Goal: Information Seeking & Learning: Learn about a topic

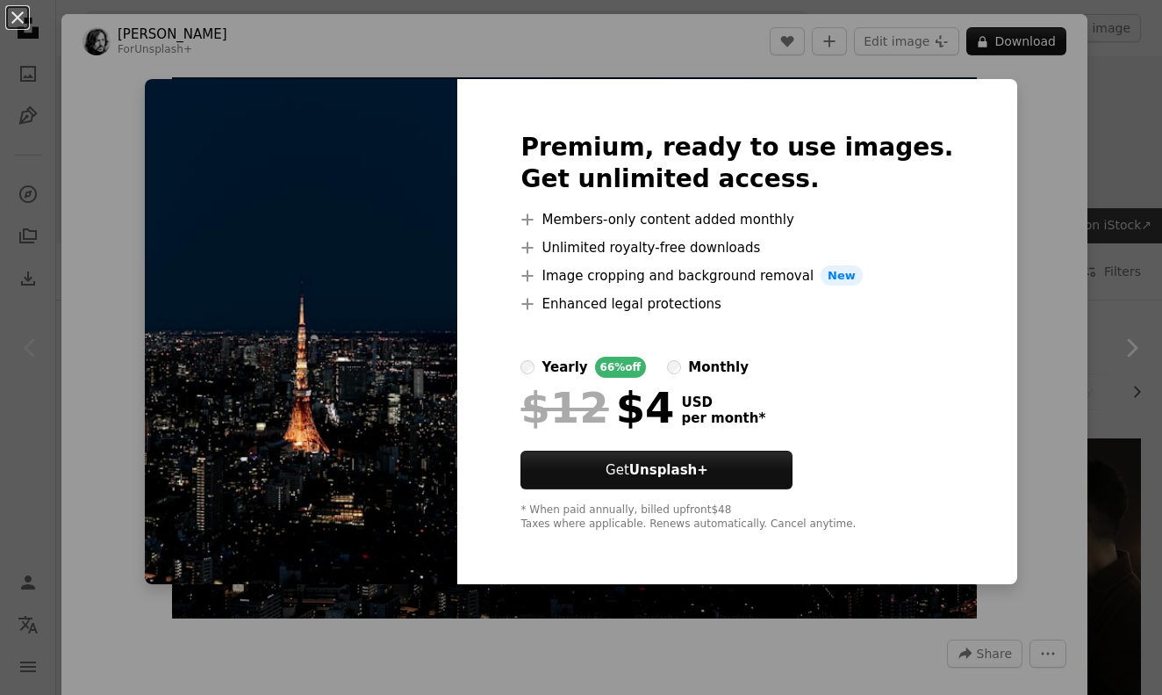
click at [1054, 148] on div "An X shape Premium, ready to use images. Get unlimited access. A plus sign Memb…" at bounding box center [581, 347] width 1162 height 695
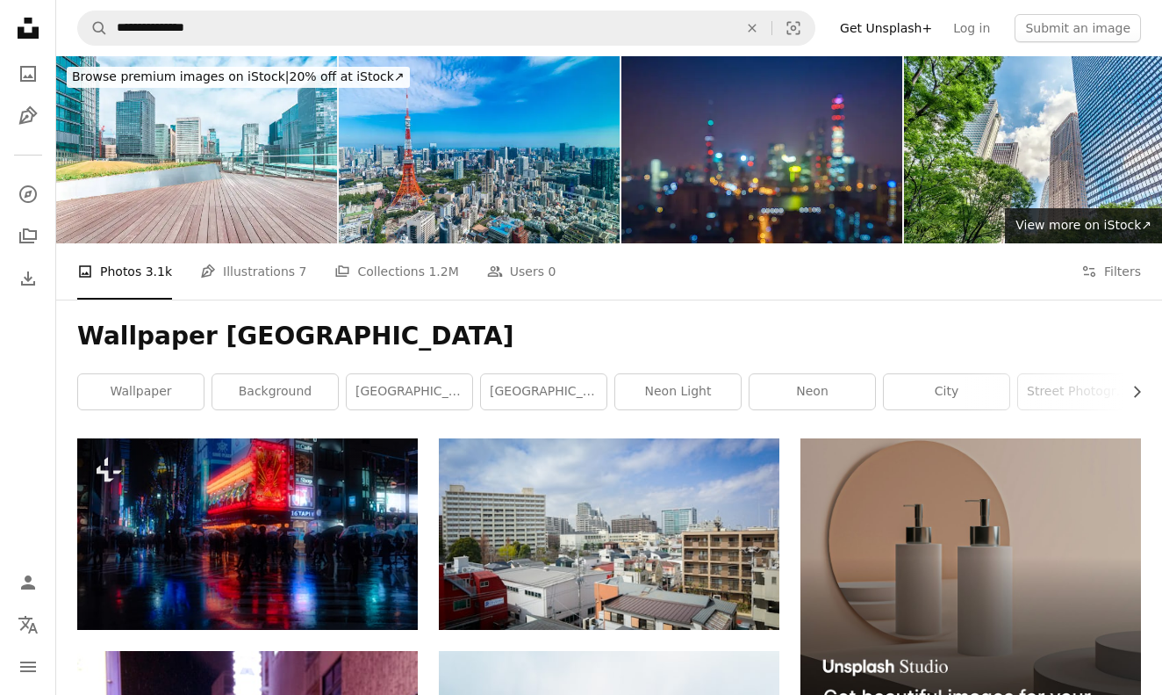
scroll to position [1996, 0]
